Goal: Connect with others: Establish contact or relationships with other users

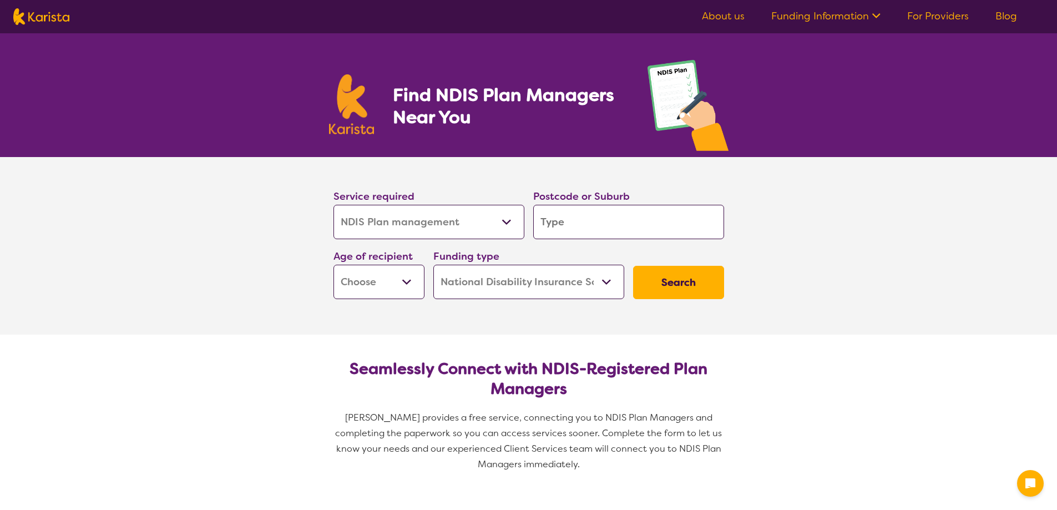
select select "NDIS Plan management"
select select "NDIS"
select select "NDIS Plan management"
select select "NDIS"
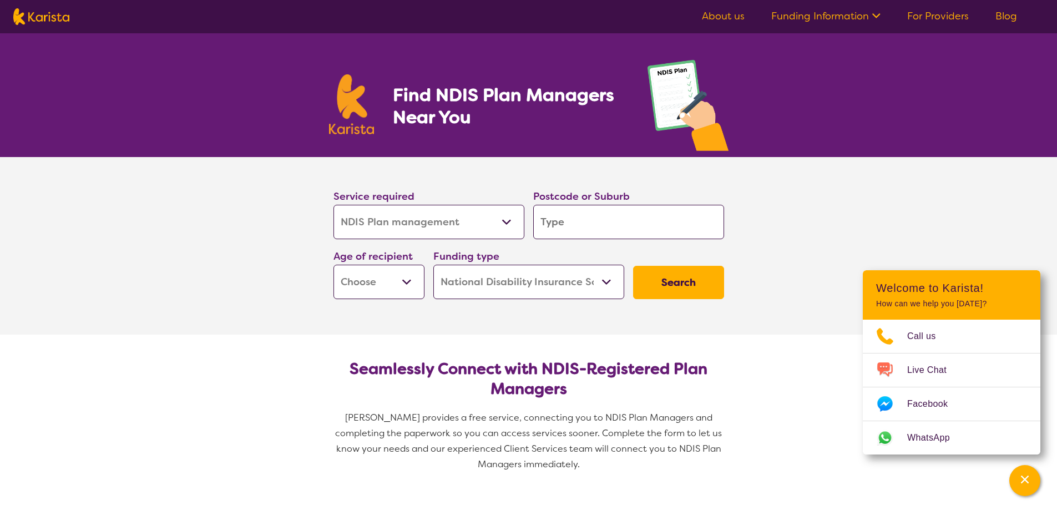
click at [563, 223] on input "search" at bounding box center [628, 222] width 191 height 34
type input "4701"
click at [397, 288] on select "Early Childhood - 0 to 9 Child - 10 to 11 Adolescent - 12 to 17 Adult - 18 to 6…" at bounding box center [379, 282] width 91 height 34
select select "EC"
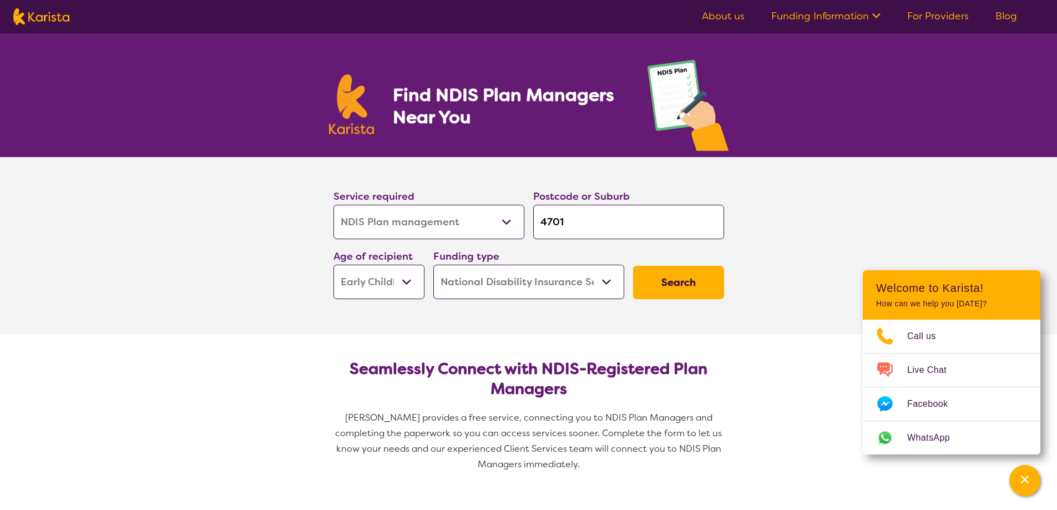
click at [334, 265] on select "Early Childhood - 0 to 9 Child - 10 to 11 Adolescent - 12 to 17 Adult - 18 to 6…" at bounding box center [379, 282] width 91 height 34
select select "EC"
click at [662, 278] on button "Search" at bounding box center [678, 282] width 91 height 33
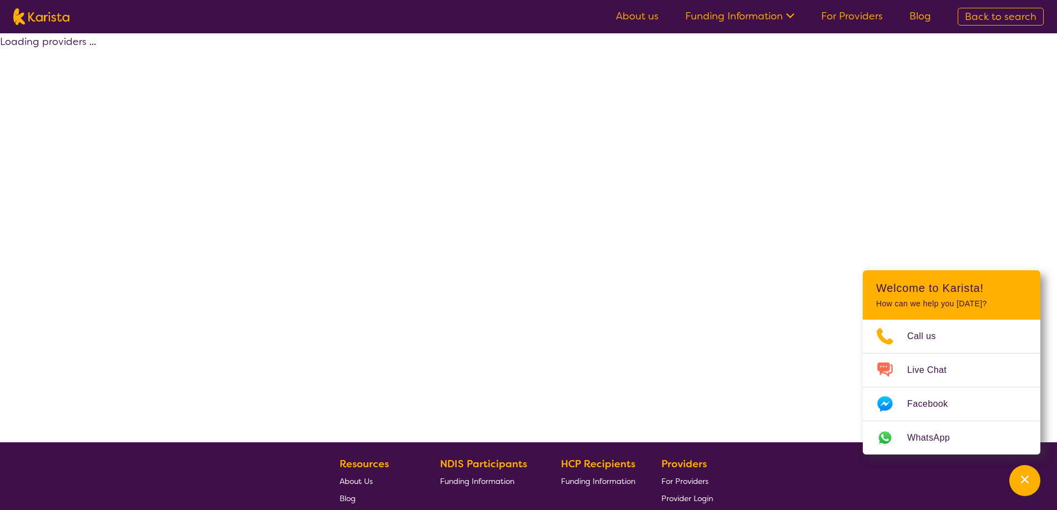
select select "by_score"
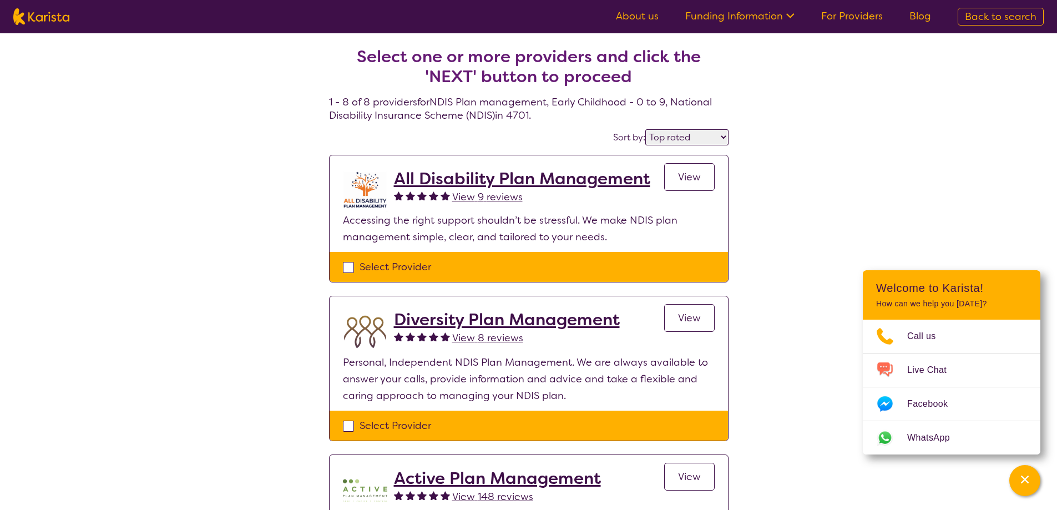
click at [682, 183] on span "View" at bounding box center [689, 176] width 23 height 13
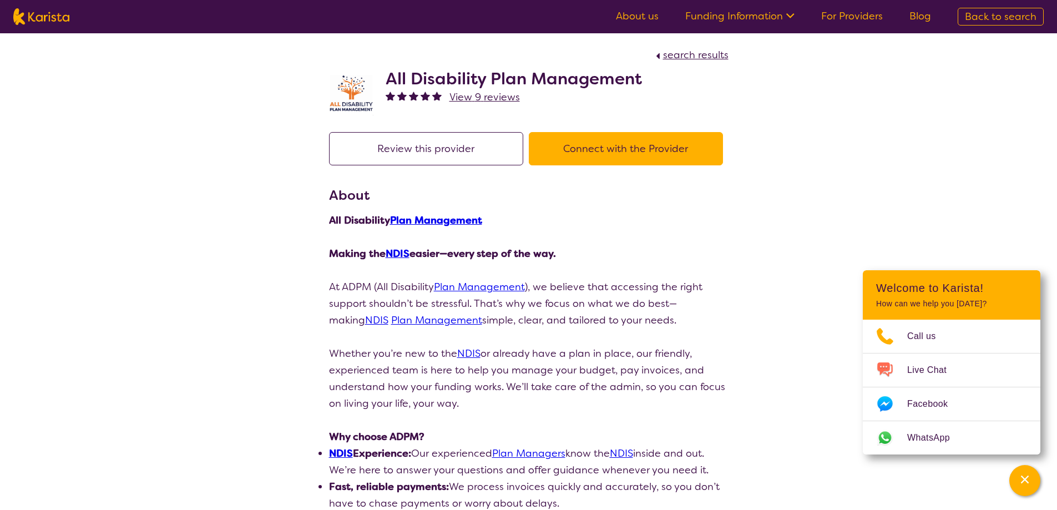
click at [582, 147] on button "Connect with the Provider" at bounding box center [626, 148] width 194 height 33
select select "by_score"
